Goal: Information Seeking & Learning: Learn about a topic

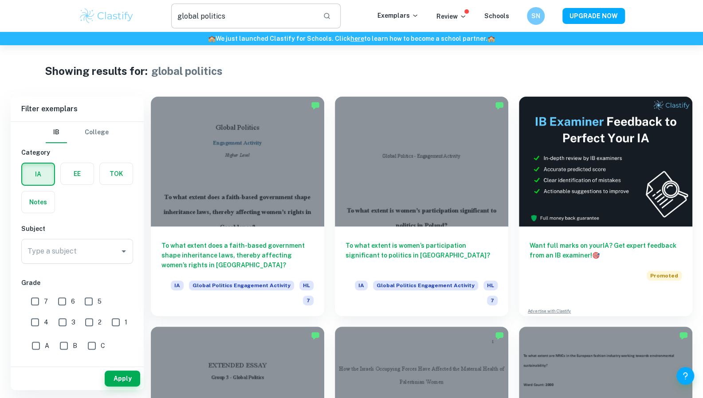
click at [300, 19] on input "global politics" at bounding box center [243, 16] width 145 height 25
drag, startPoint x: 269, startPoint y: 15, endPoint x: 198, endPoint y: 12, distance: 70.6
click at [198, 12] on input "global politics" at bounding box center [243, 16] width 145 height 25
click at [218, 17] on input "global politics" at bounding box center [243, 16] width 145 height 25
drag, startPoint x: 227, startPoint y: 19, endPoint x: 122, endPoint y: 7, distance: 105.8
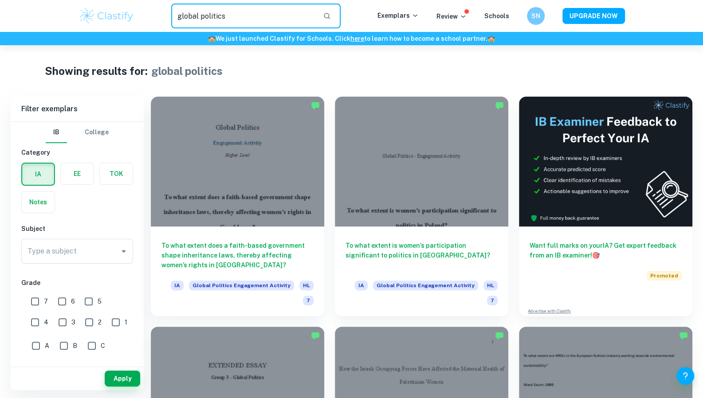
click at [122, 7] on div "global politics ​ Exemplars Review Schools SN UPGRADE NOW" at bounding box center [352, 16] width 568 height 25
type input "math"
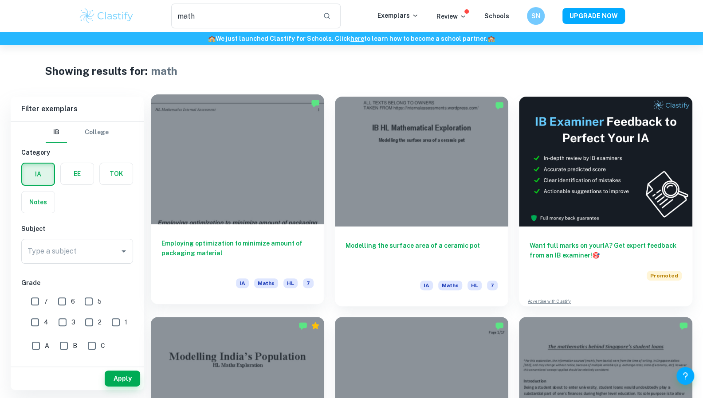
click at [247, 240] on h6 "Employing optimization to minimize amount of packaging material" at bounding box center [238, 253] width 152 height 29
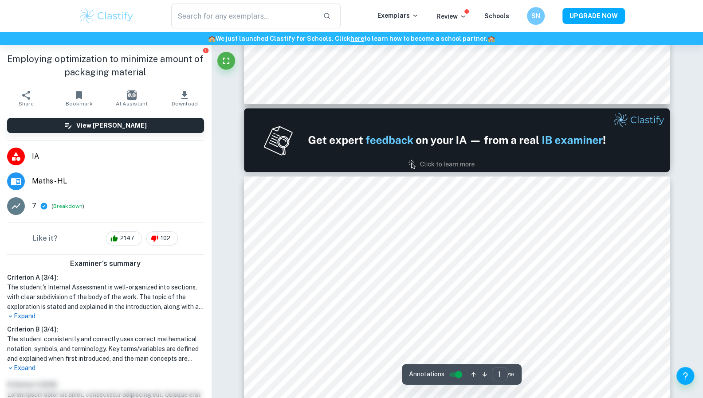
type input "2"
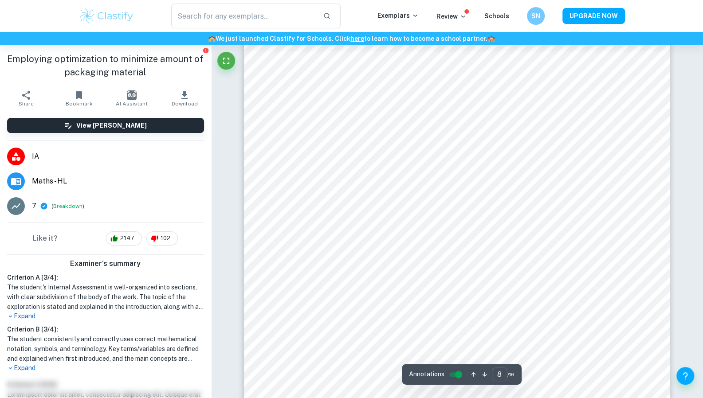
scroll to position [4746, 0]
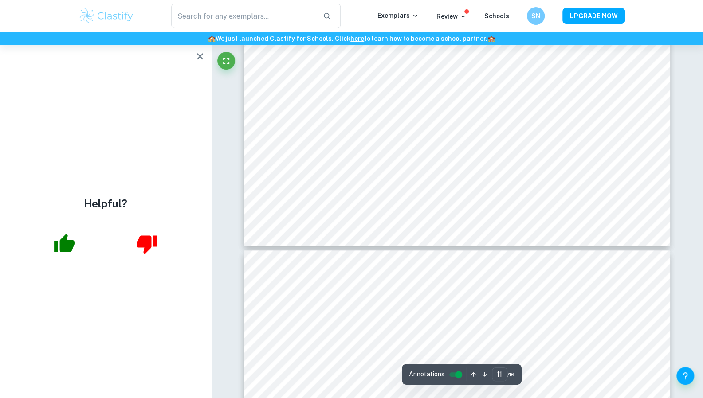
type input "12"
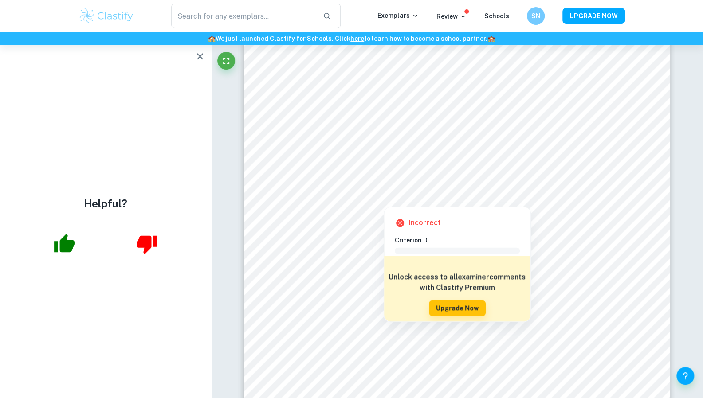
type input "math"
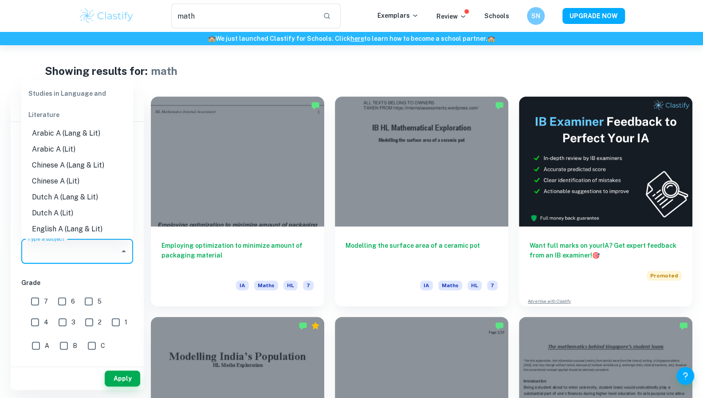
click at [93, 243] on input "Type a subject" at bounding box center [70, 251] width 91 height 17
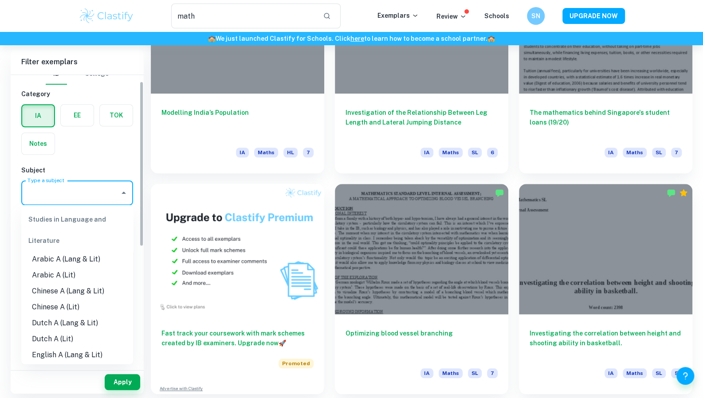
scroll to position [12, 0]
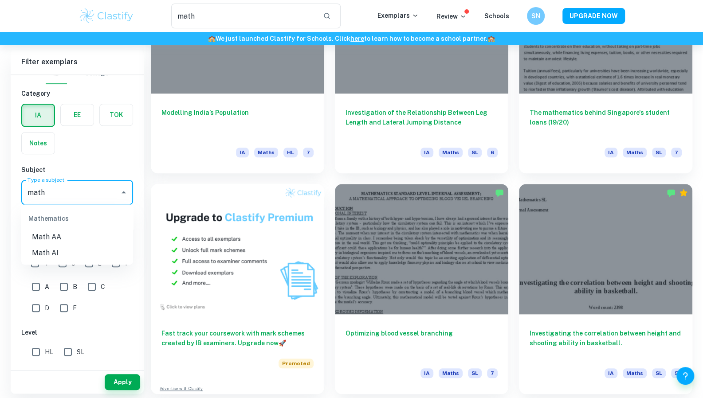
click at [39, 235] on li "Math AA" at bounding box center [77, 237] width 112 height 16
type input "Math AA"
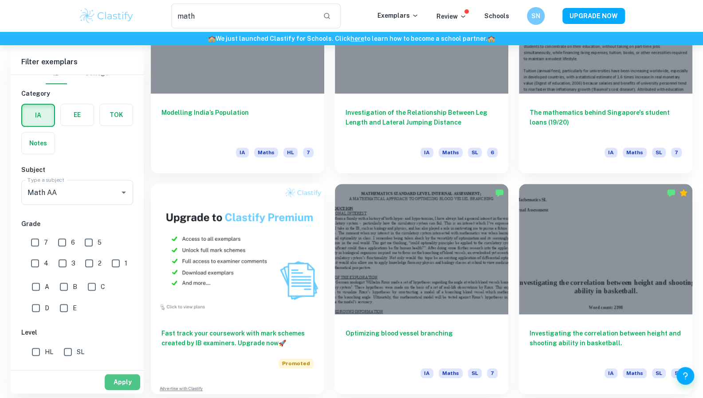
click at [125, 385] on button "Apply" at bounding box center [122, 382] width 35 height 16
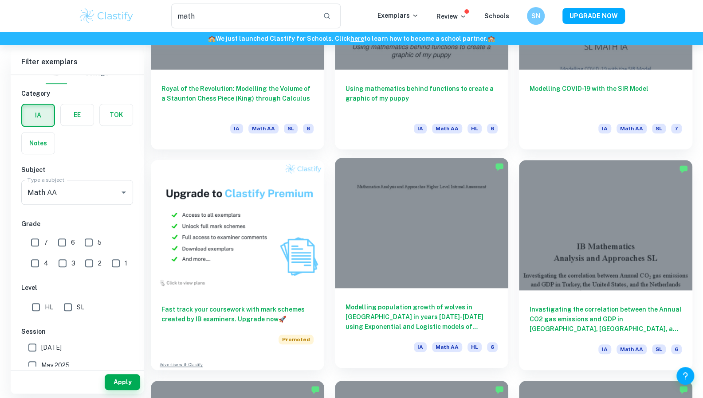
scroll to position [291, 0]
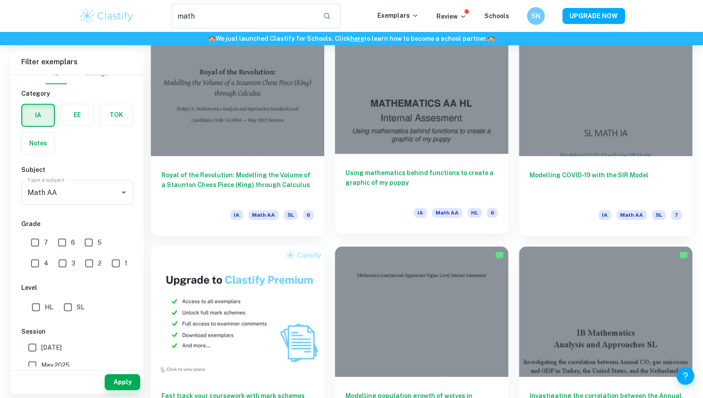
click at [397, 183] on h6 "Using mathematics behind functions to create a graphic of my puppy" at bounding box center [422, 182] width 152 height 29
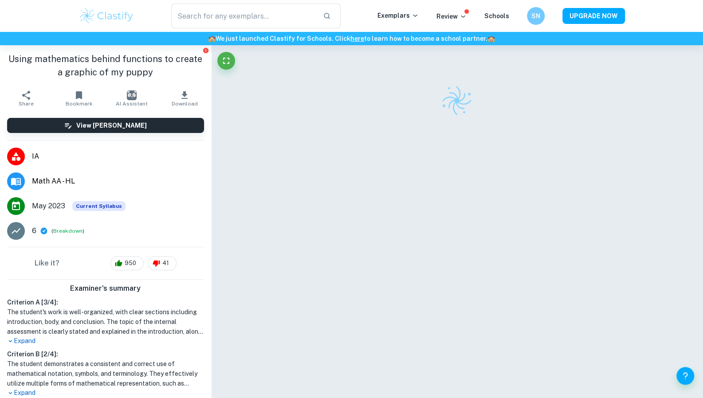
type input "math"
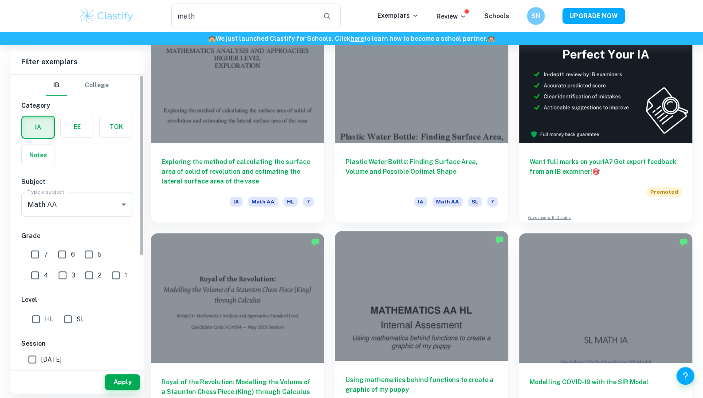
scroll to position [67, 0]
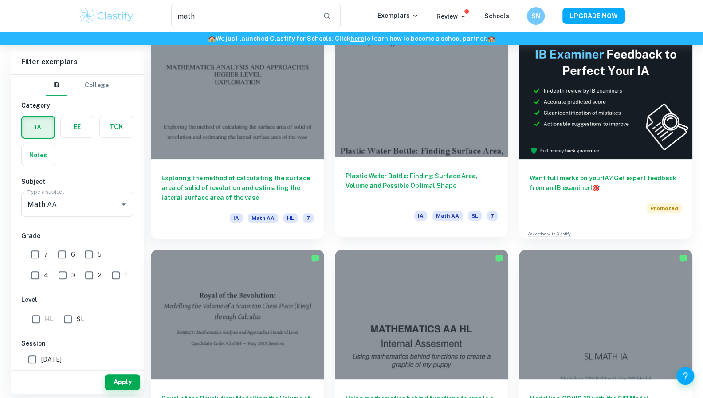
click at [394, 176] on h6 "Plastic Water Bottle: Finding Surface Area, Volume and Possible Optimal Shape" at bounding box center [422, 185] width 152 height 29
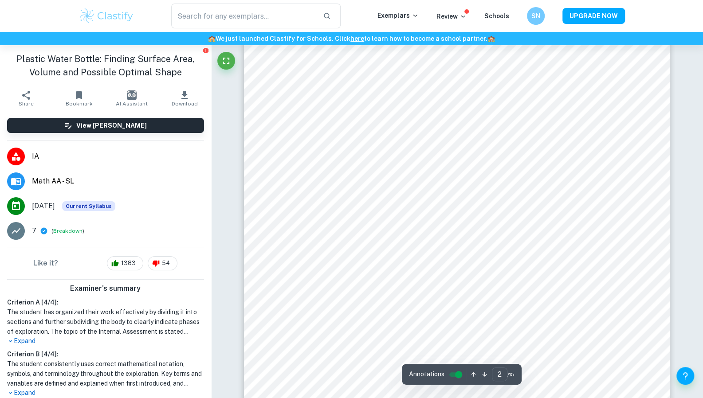
scroll to position [933, 0]
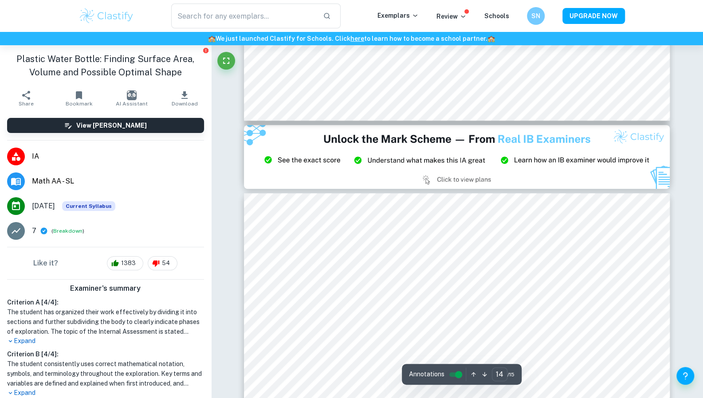
type input "15"
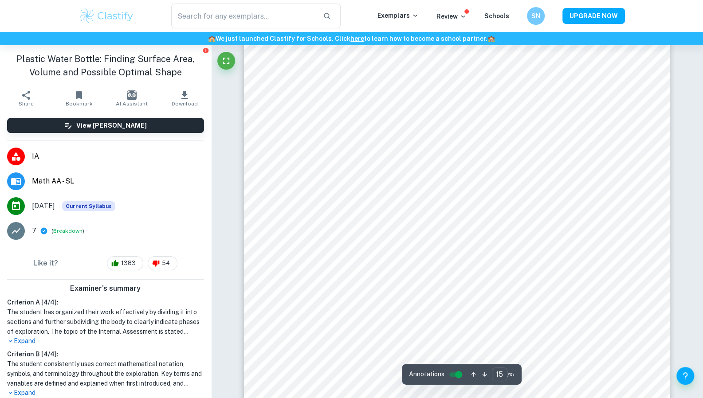
scroll to position [9038, 0]
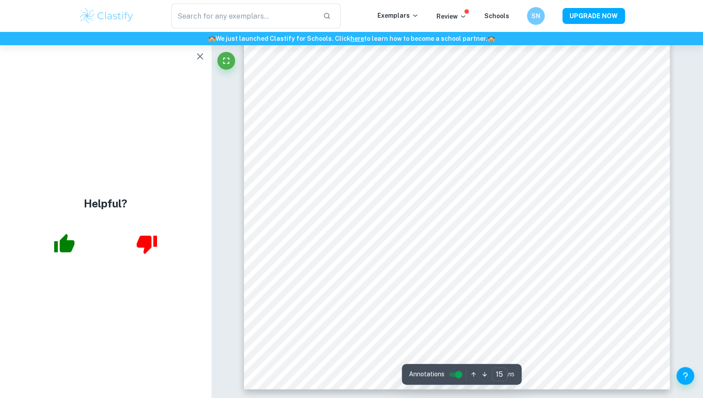
type input "math"
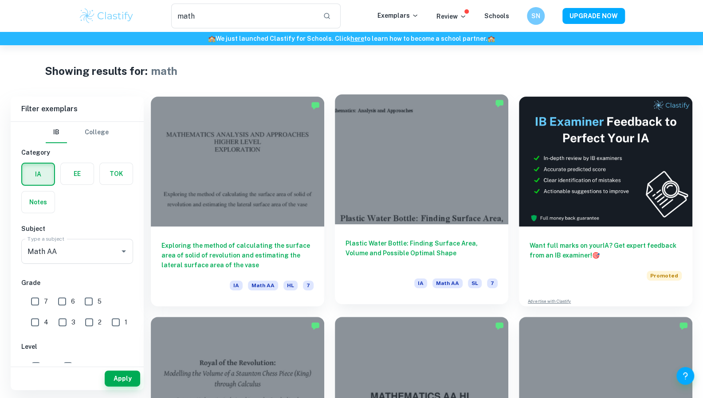
click at [382, 256] on h6 "Plastic Water Bottle: Finding Surface Area, Volume and Possible Optimal Shape" at bounding box center [422, 253] width 152 height 29
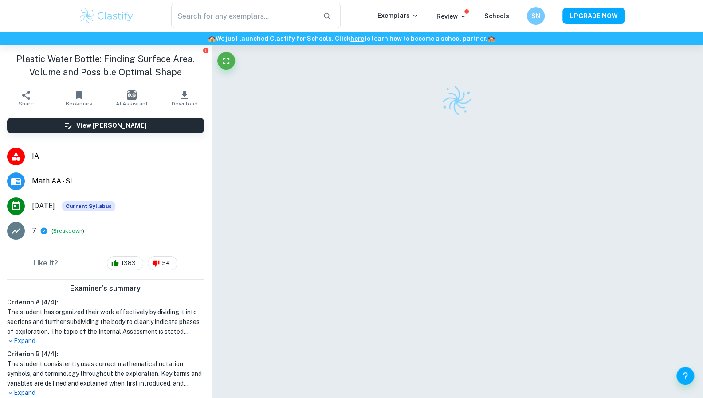
scroll to position [45, 0]
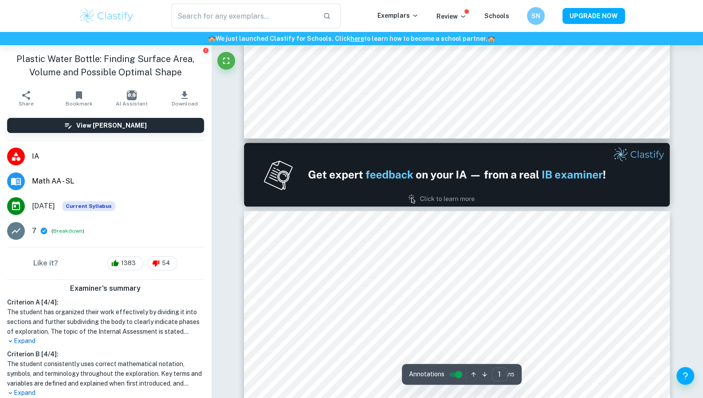
type input "2"
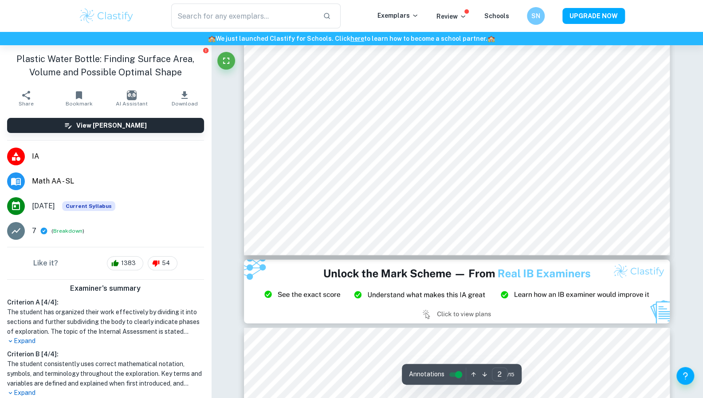
scroll to position [995, 0]
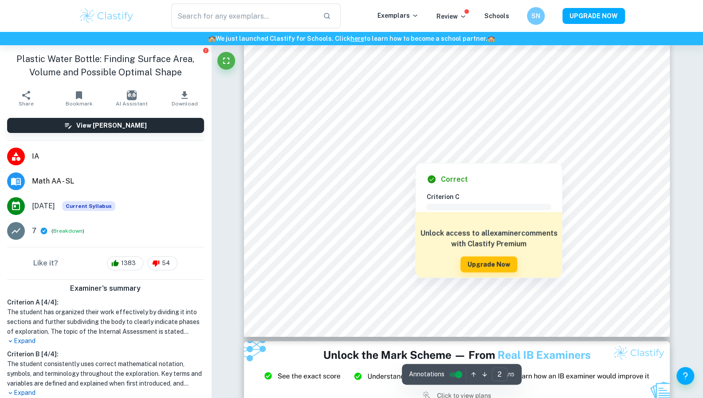
click at [327, 155] on div at bounding box center [415, 156] width 291 height 10
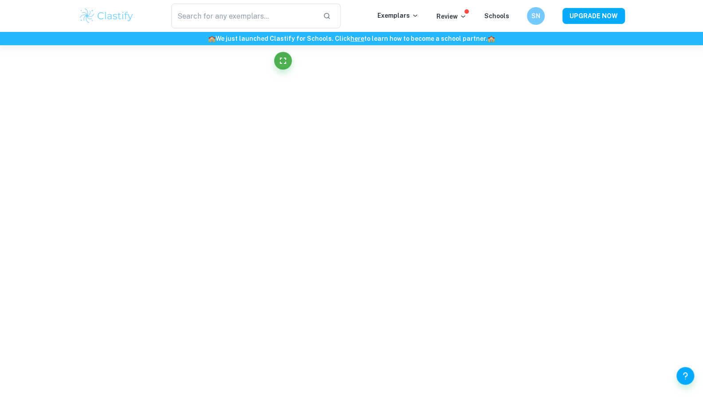
scroll to position [1390, 0]
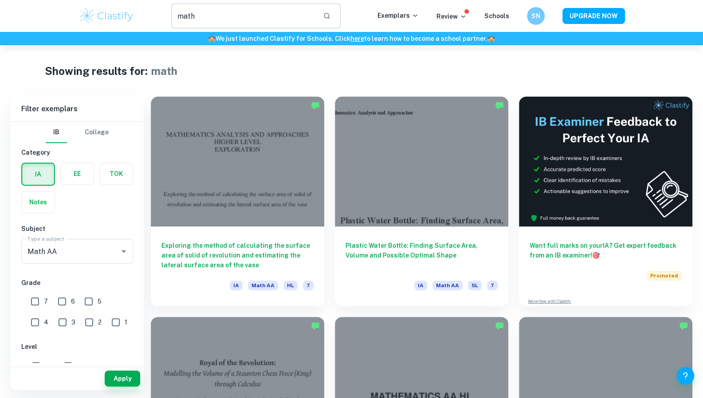
click at [206, 13] on input "math" at bounding box center [243, 16] width 145 height 25
type input "math optimisation"
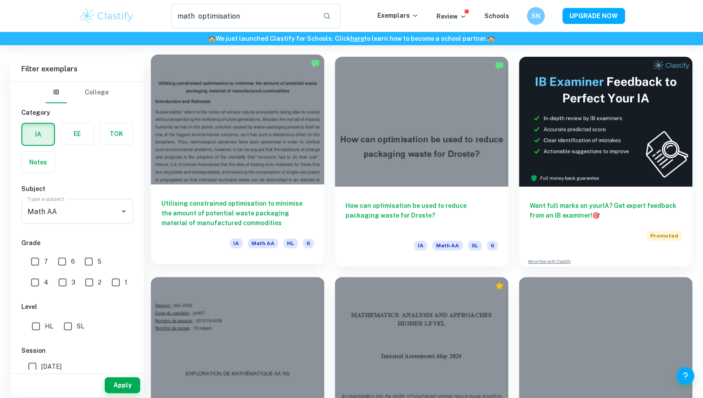
scroll to position [47, 0]
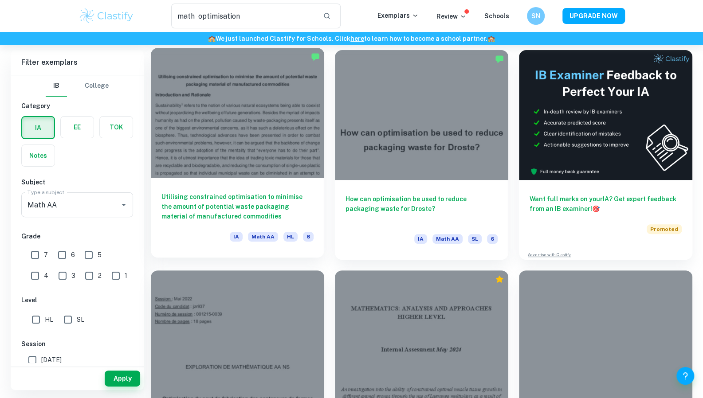
click at [207, 196] on h6 "Utilising constrained optimisation to minimise the amount of potential waste pa…" at bounding box center [238, 206] width 152 height 29
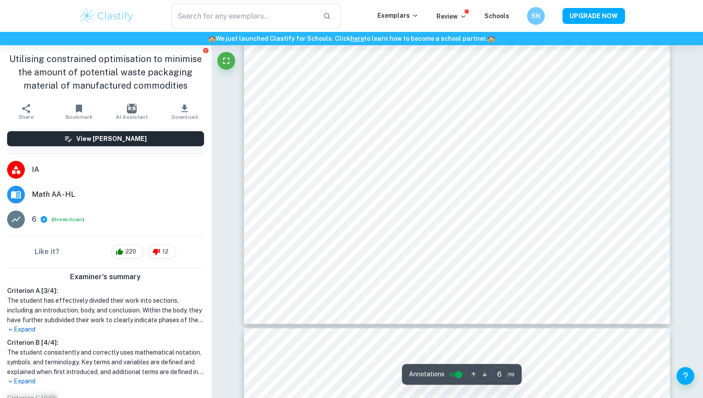
type input "7"
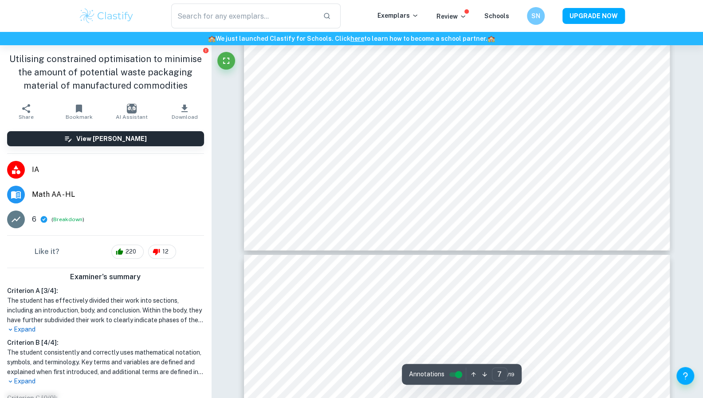
scroll to position [4197, 0]
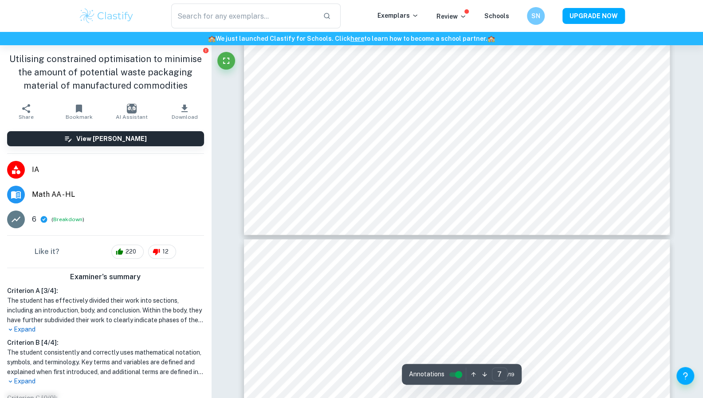
type input "math optimisation"
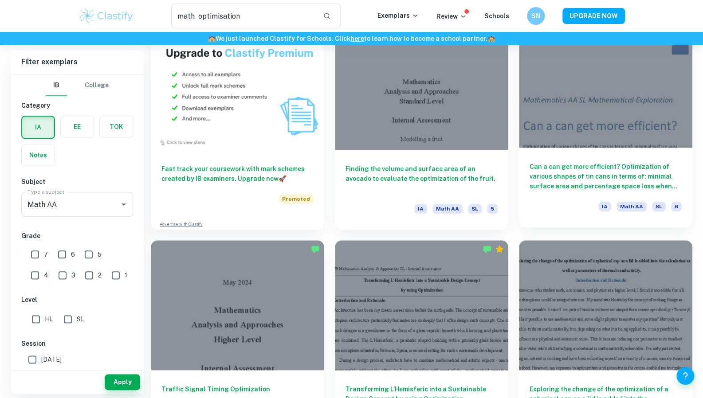
scroll to position [559, 0]
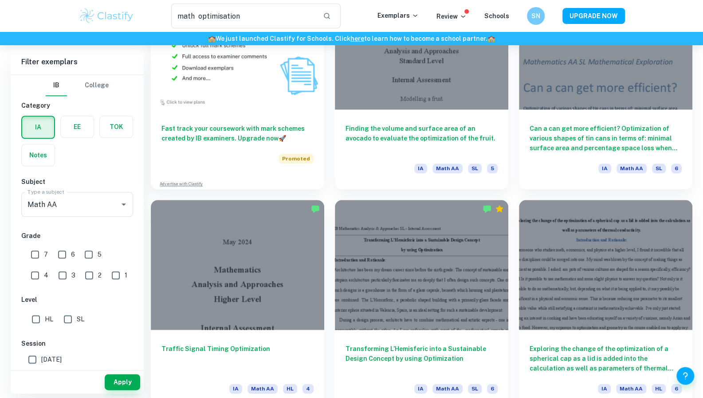
click at [583, 195] on div "Exploring the change of the optimization of a spherical cap as a lid is added i…" at bounding box center [600, 299] width 184 height 221
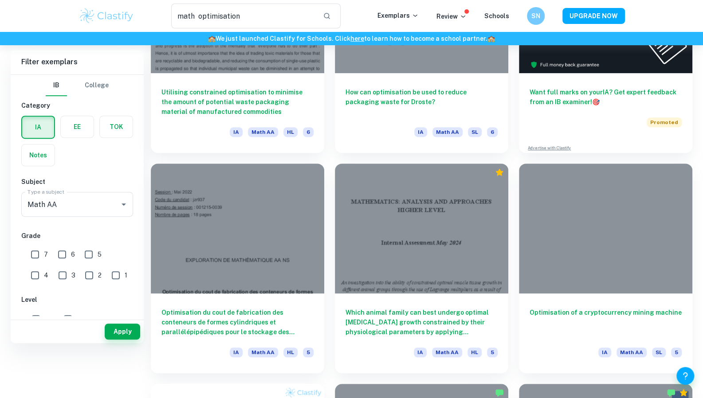
scroll to position [0, 0]
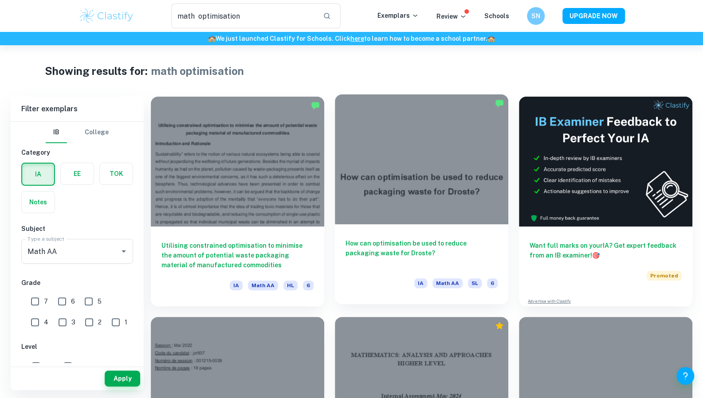
click at [414, 216] on div at bounding box center [421, 160] width 173 height 130
